Goal: Communication & Community: Share content

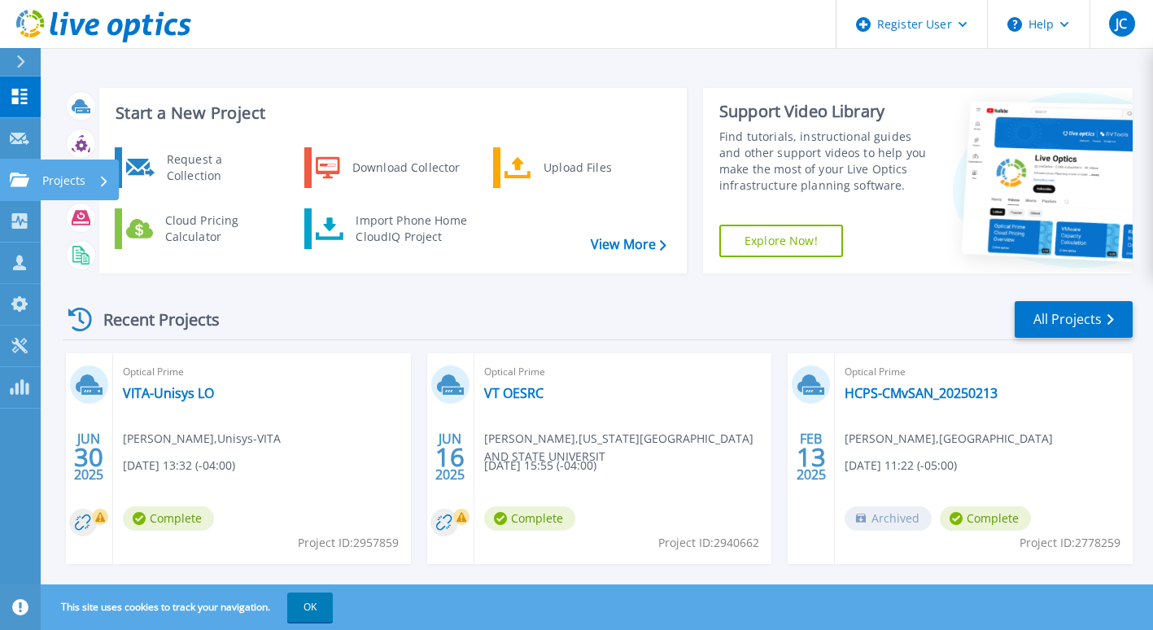
click at [20, 186] on icon at bounding box center [20, 179] width 20 height 14
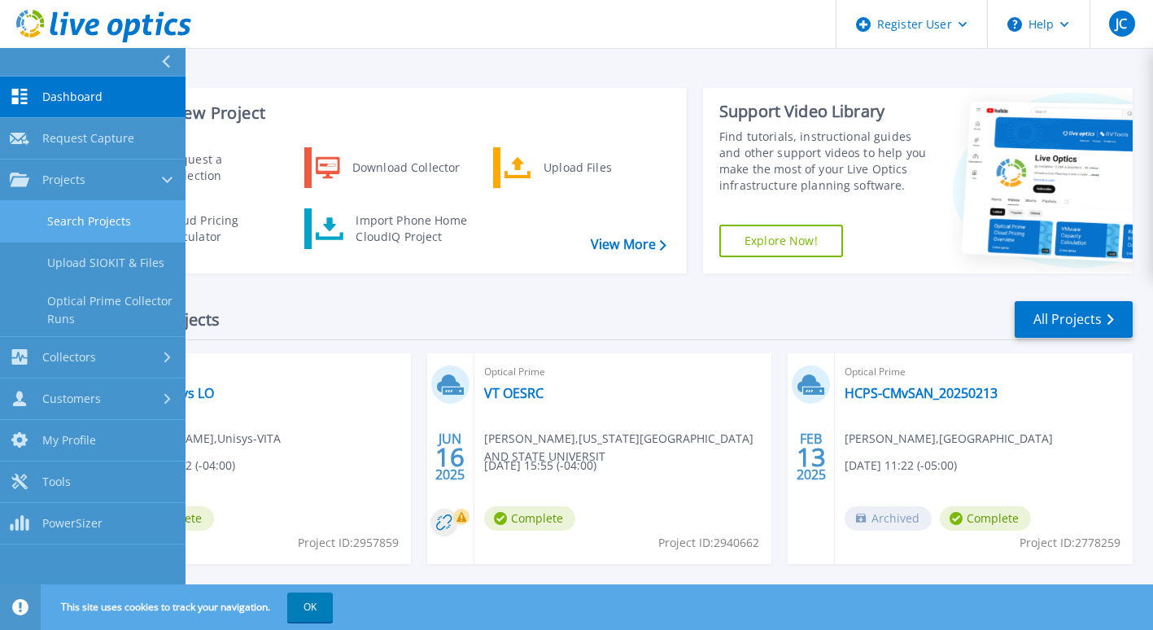
click at [76, 217] on link "Search Projects" at bounding box center [92, 221] width 185 height 41
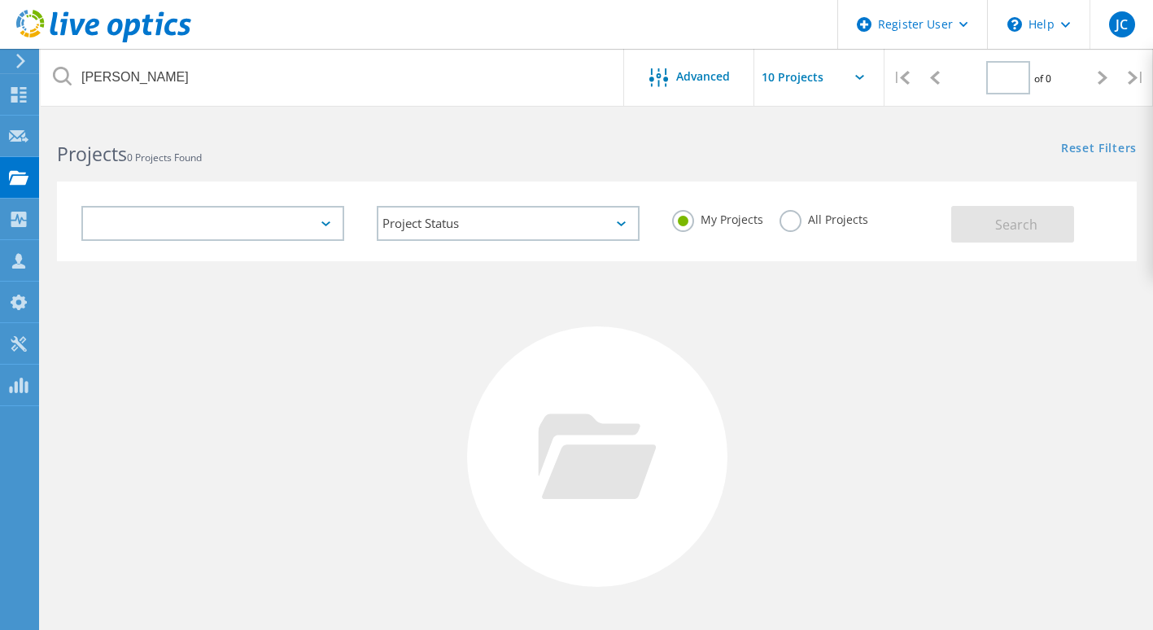
type input "1"
click at [792, 232] on div "All Projects" at bounding box center [823, 222] width 89 height 24
click at [788, 225] on label "All Projects" at bounding box center [823, 217] width 89 height 15
click at [0, 0] on input "All Projects" at bounding box center [0, 0] width 0 height 0
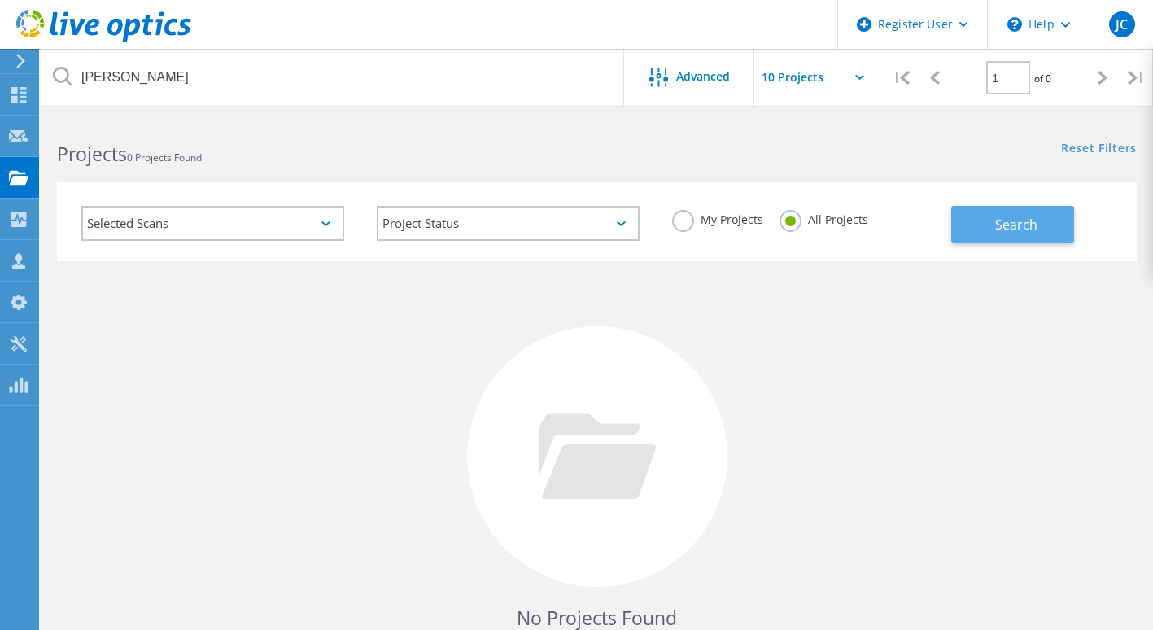
click at [992, 217] on button "Search" at bounding box center [1012, 224] width 123 height 37
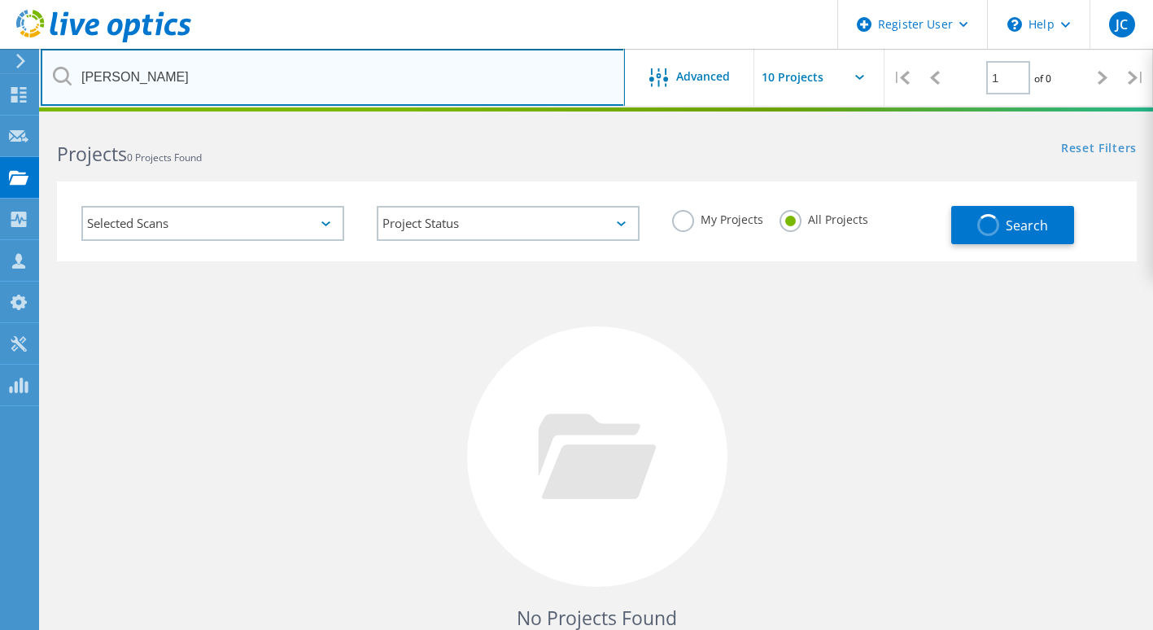
click at [334, 58] on input "clancey" at bounding box center [333, 77] width 584 height 57
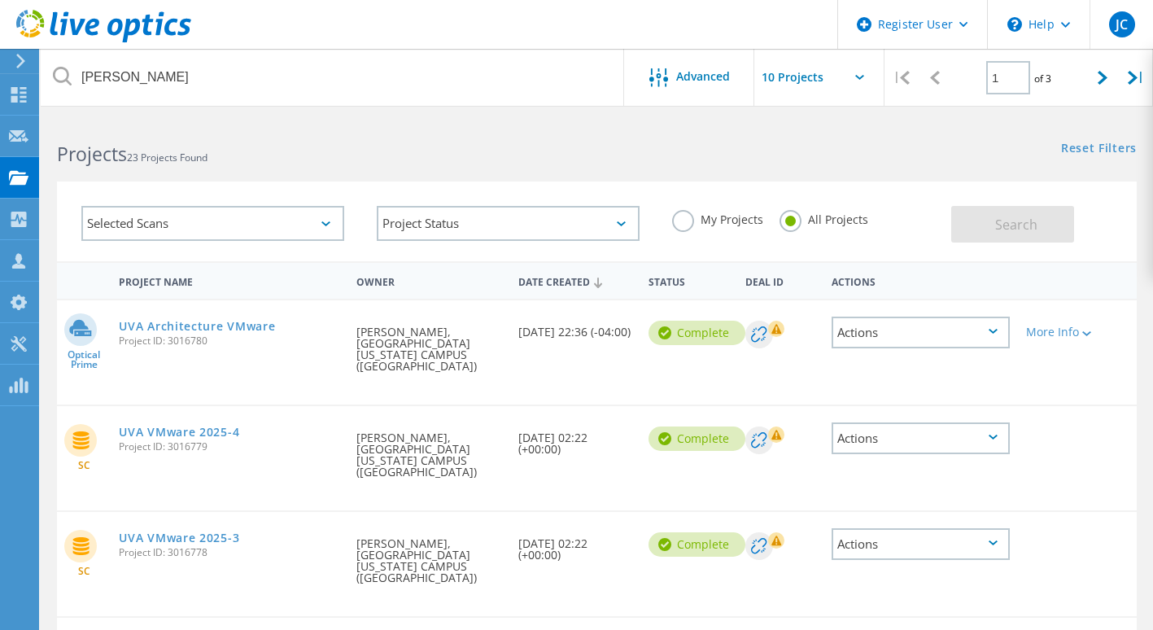
click at [1010, 335] on div "Actions" at bounding box center [920, 332] width 178 height 32
click at [922, 349] on div "Share" at bounding box center [920, 345] width 175 height 25
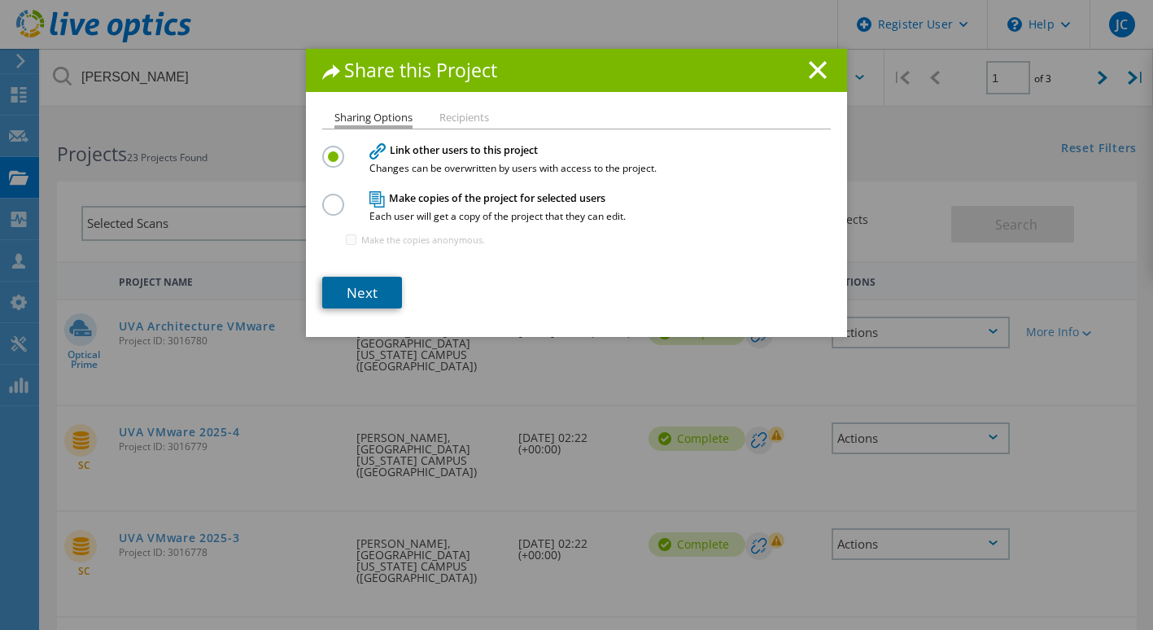
click at [334, 297] on link "Next" at bounding box center [362, 293] width 80 height 32
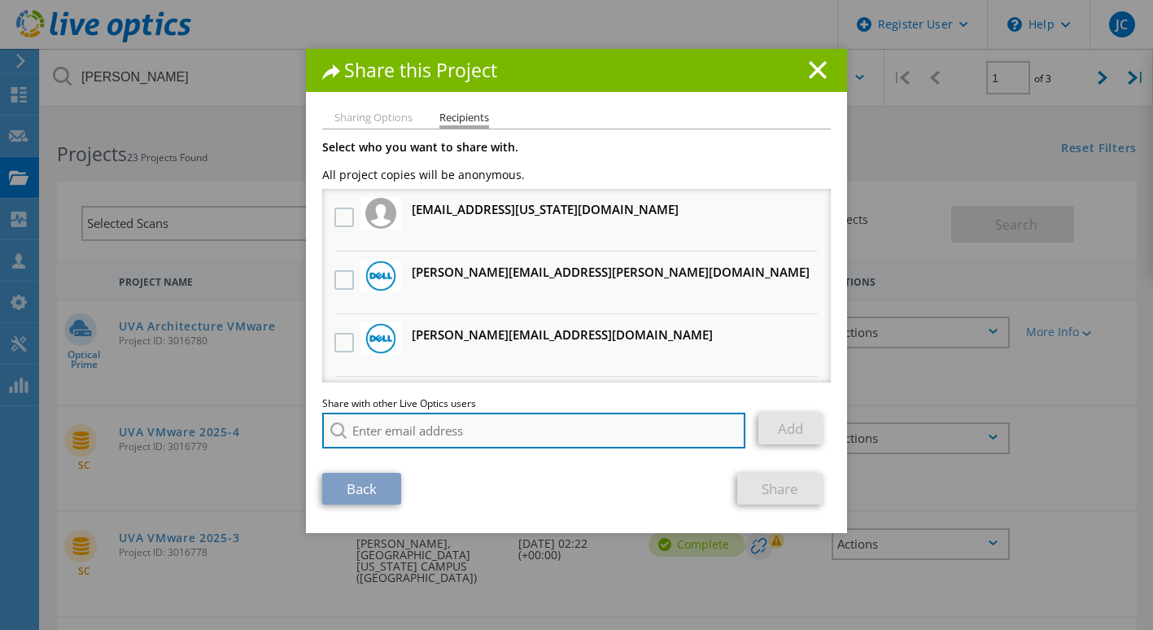
click at [417, 434] on input "search" at bounding box center [533, 430] width 423 height 36
type input "g"
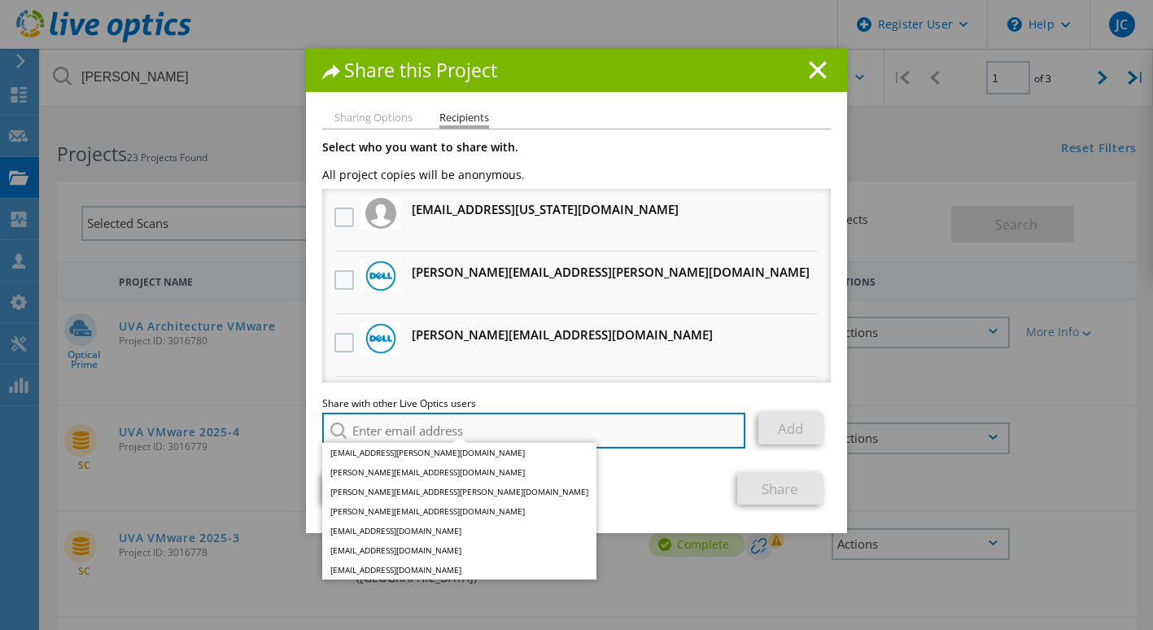
paste input "ggokey@redesign-group.com"
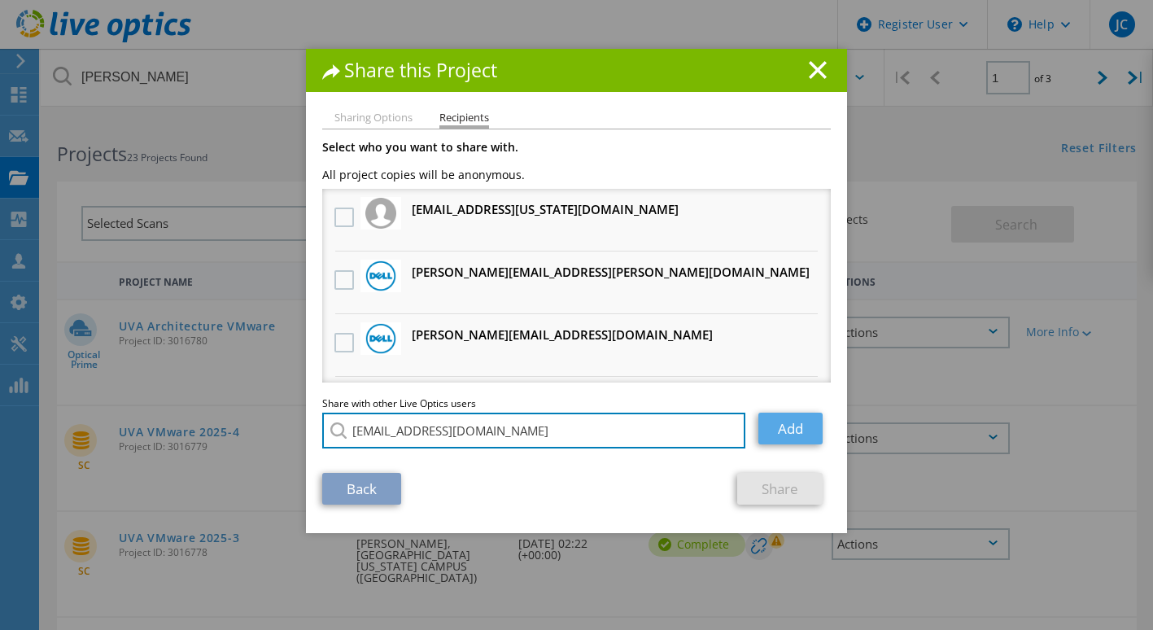
type input "ggokey@redesign-group.com"
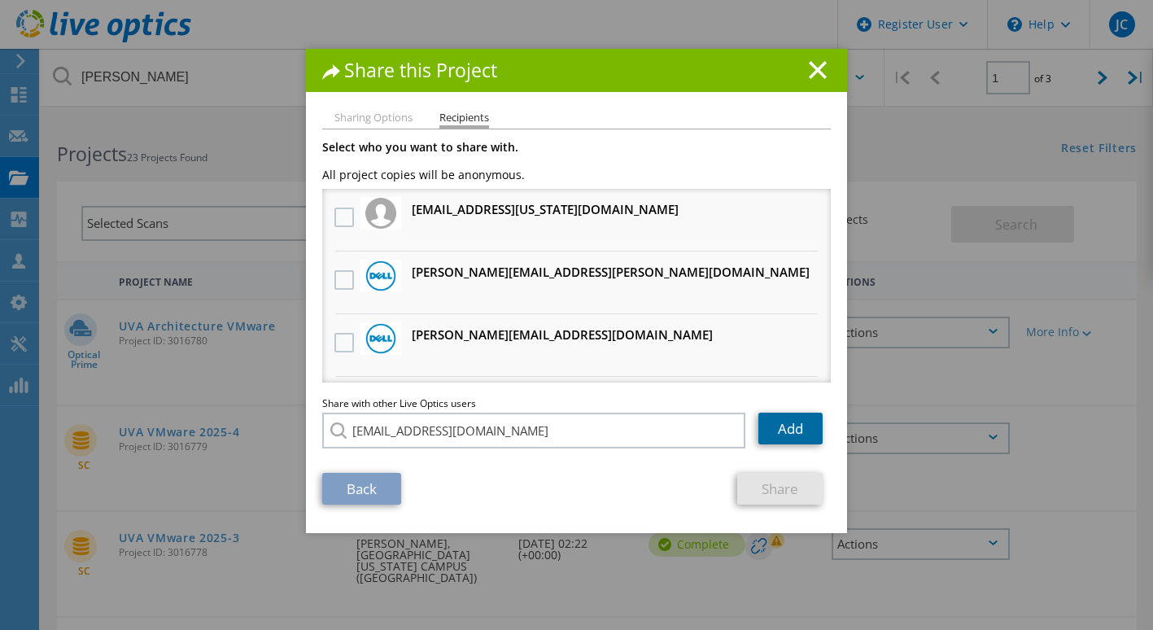
click at [788, 430] on link "Add" at bounding box center [790, 428] width 64 height 32
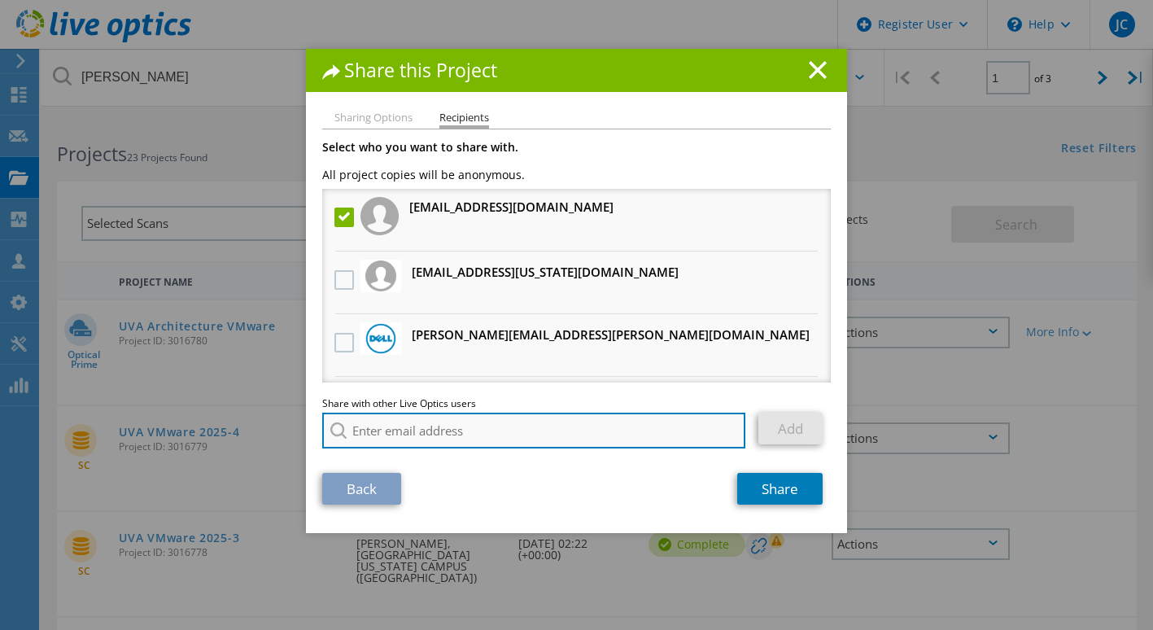
click at [469, 438] on input "search" at bounding box center [533, 430] width 423 height 36
paste input "eshouse@redesign-group.com"
type input "eshouse@redesign-group.com"
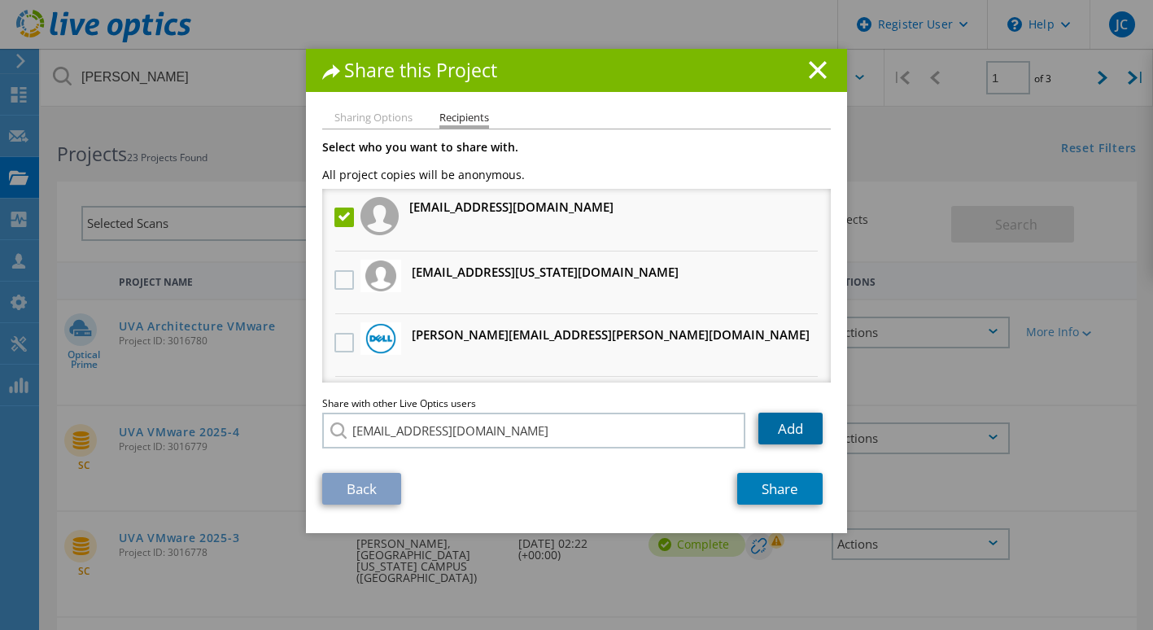
click at [789, 433] on link "Add" at bounding box center [790, 428] width 64 height 32
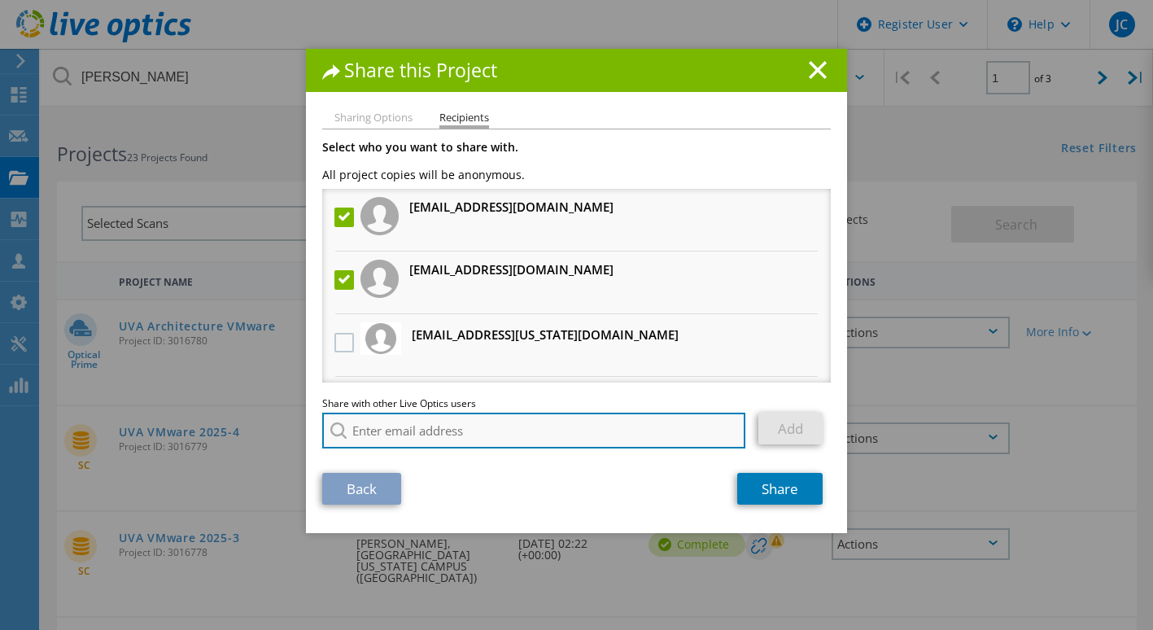
click at [460, 425] on input "search" at bounding box center [533, 430] width 423 height 36
paste input "alex.cox@redesign-group.com"
type input "alex.cox@redesign-group.com"
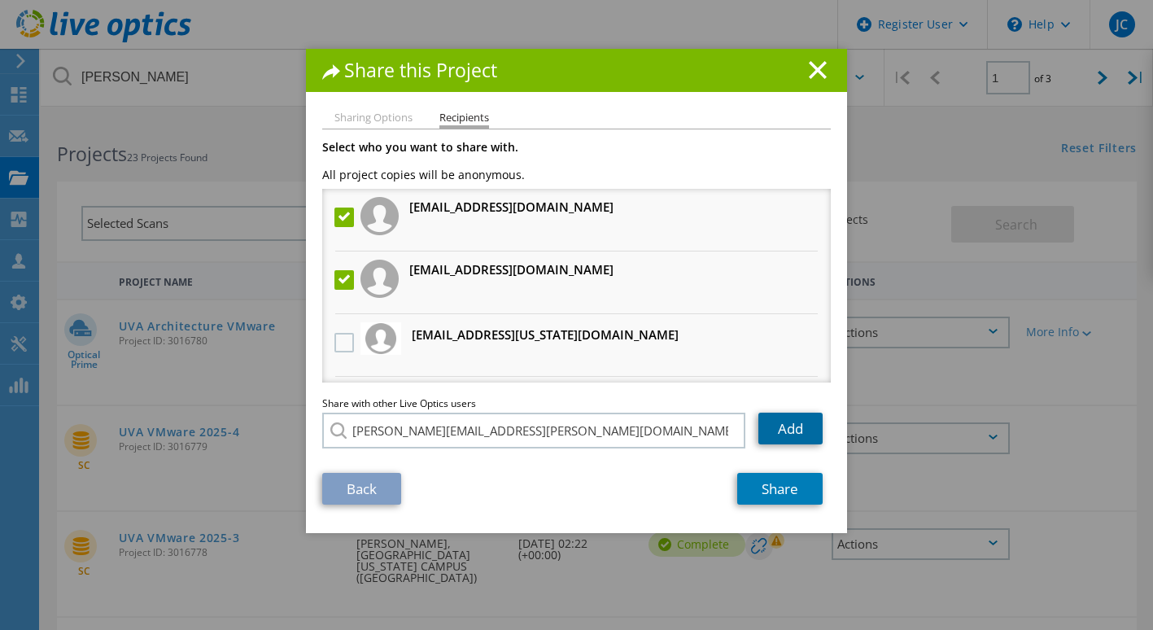
click at [778, 432] on link "Add" at bounding box center [790, 428] width 64 height 32
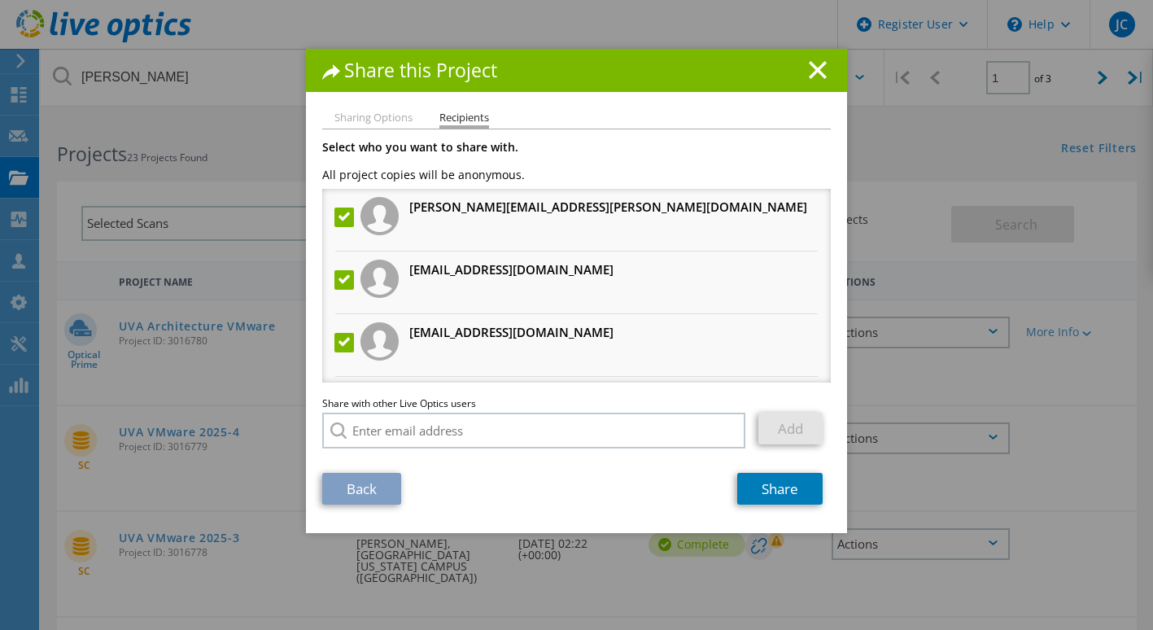
click at [769, 512] on div "Sharing Options Recipients Link other users to this project Changes can be over…" at bounding box center [576, 322] width 541 height 421
click at [778, 493] on link "Share" at bounding box center [779, 489] width 85 height 32
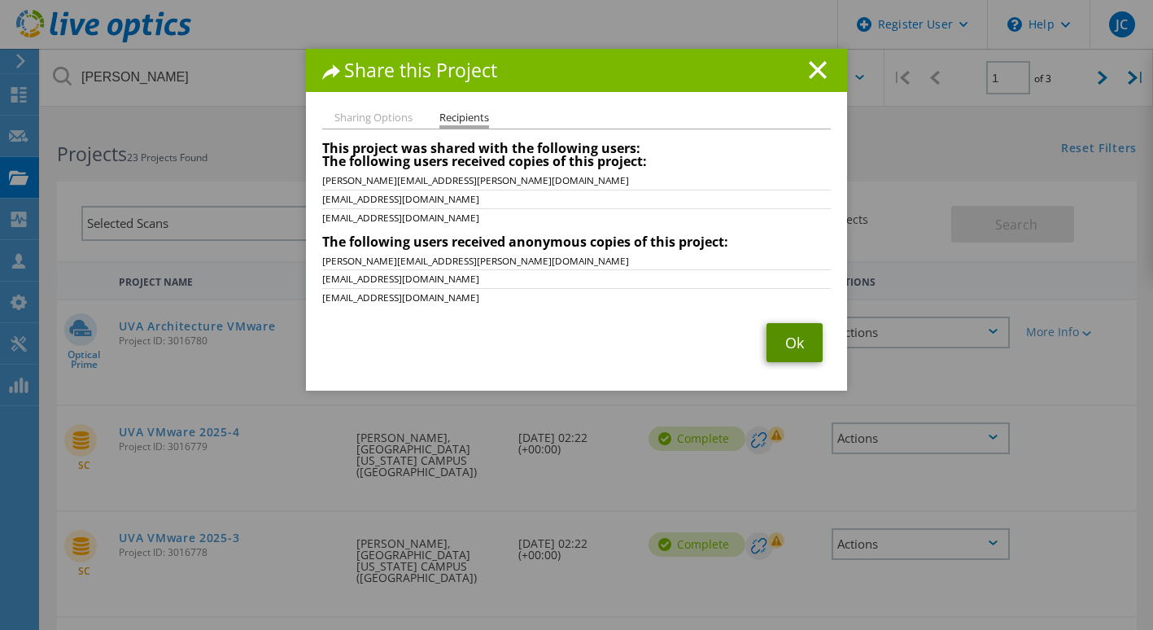
click at [770, 329] on link "Ok" at bounding box center [794, 342] width 56 height 39
